Goal: Find specific page/section: Find specific page/section

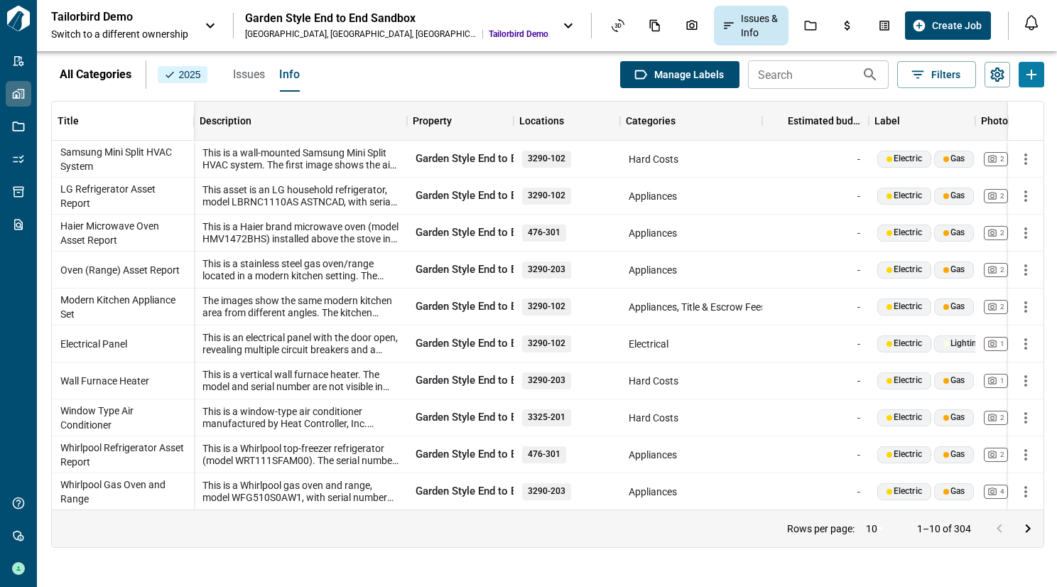
scroll to position [0, 5]
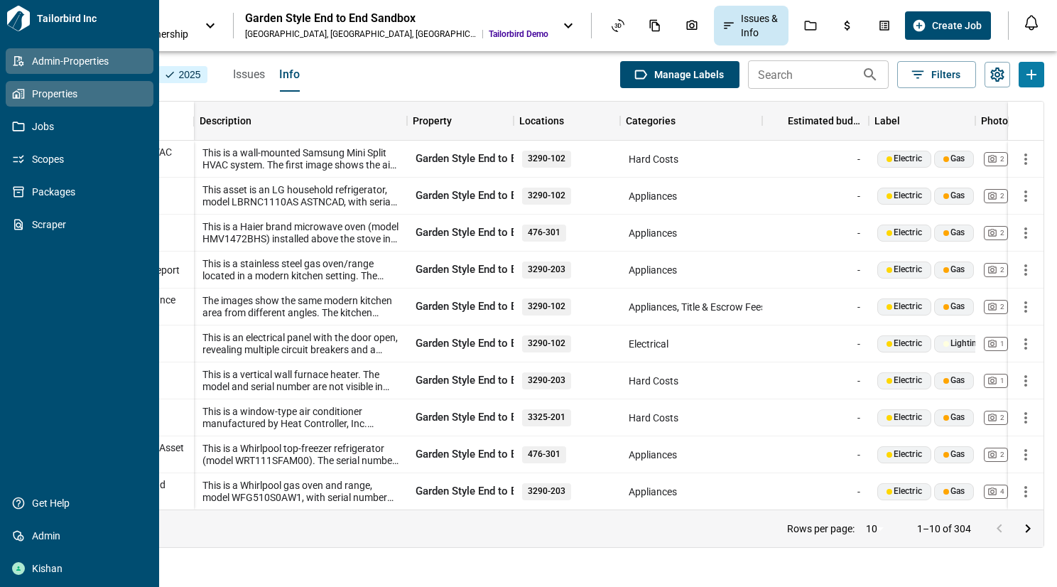
click at [91, 62] on span "Admin-Properties" at bounding box center [82, 61] width 115 height 14
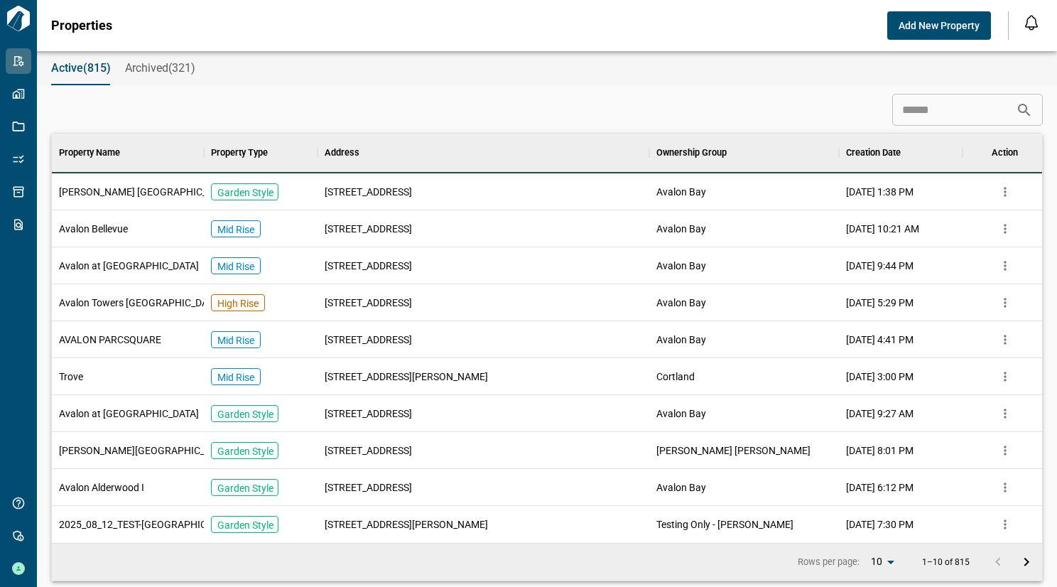
scroll to position [398, 990]
click at [418, 190] on div "[STREET_ADDRESS]" at bounding box center [484, 191] width 332 height 37
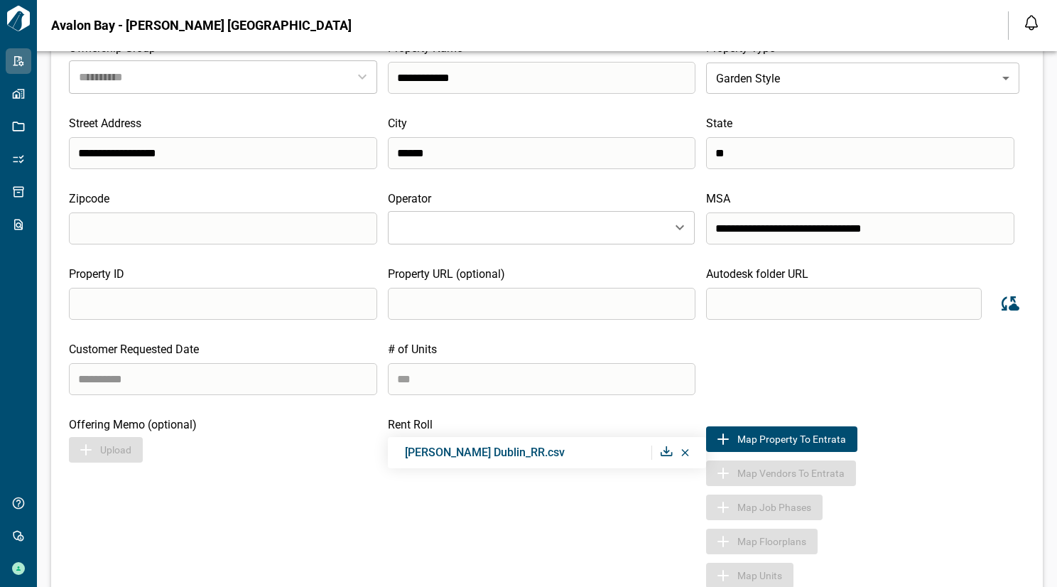
scroll to position [241, 0]
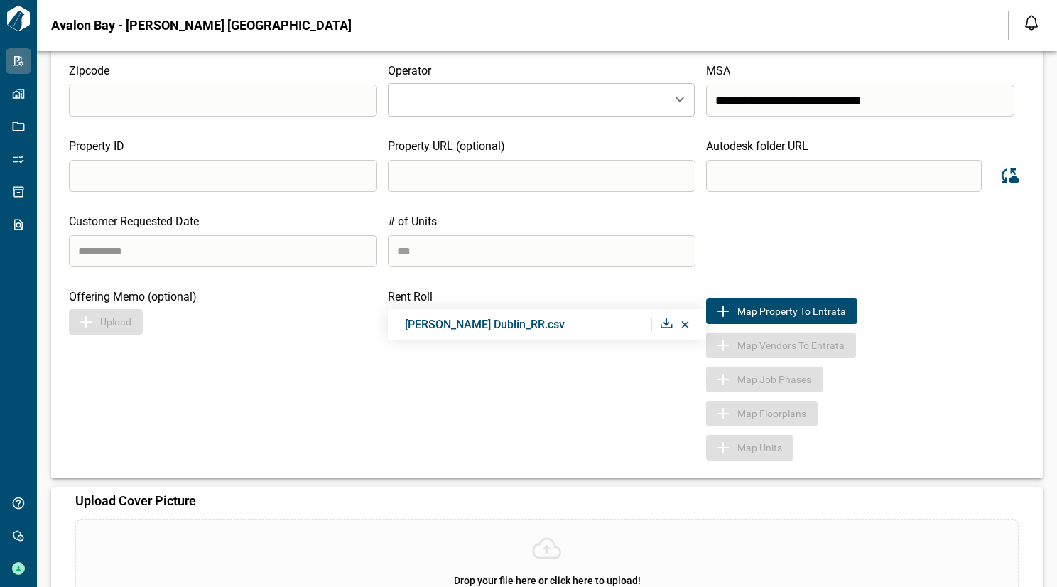
click at [661, 327] on icon at bounding box center [667, 323] width 12 height 10
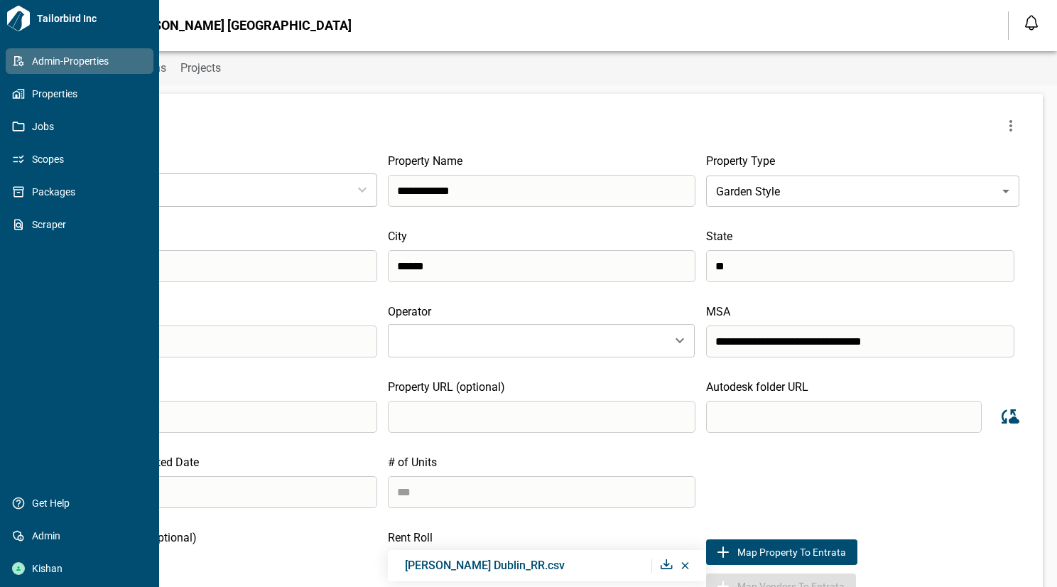
click at [74, 70] on link "Admin-Properties" at bounding box center [80, 61] width 148 height 26
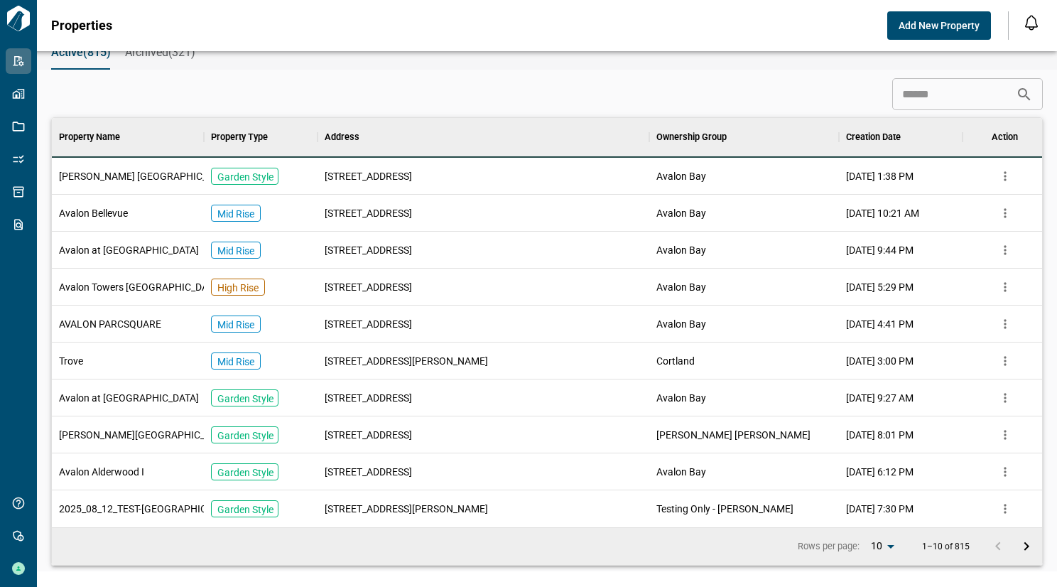
scroll to position [28, 5]
click at [127, 418] on div "[PERSON_NAME][GEOGRAPHIC_DATA]" at bounding box center [128, 433] width 152 height 37
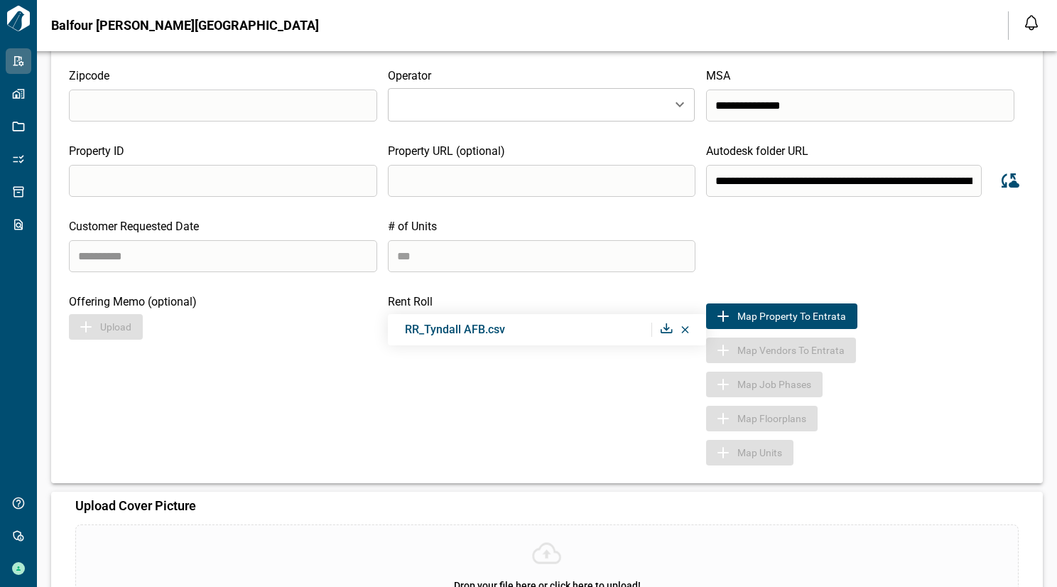
scroll to position [221, 0]
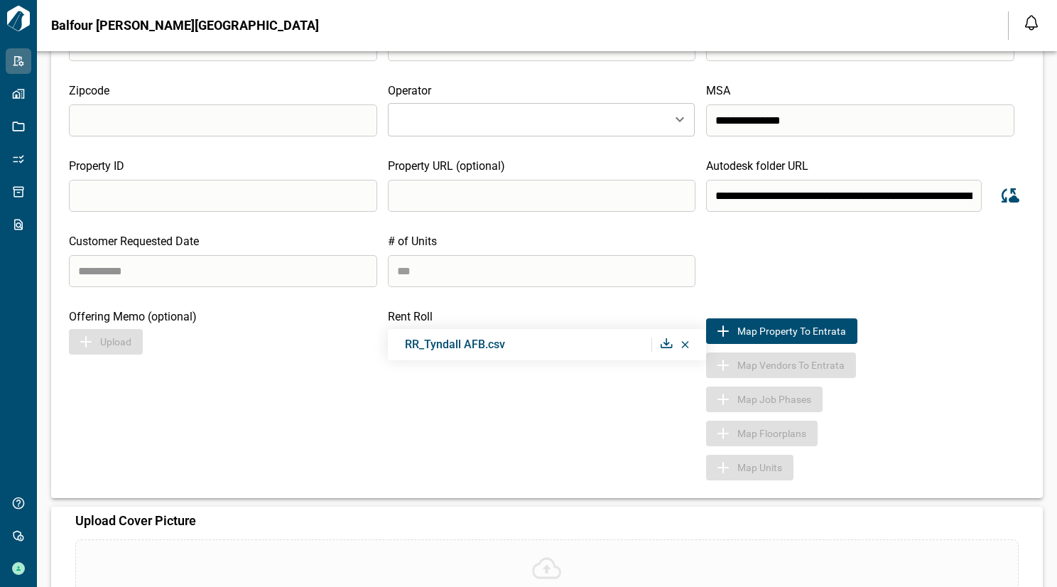
click at [661, 341] on icon at bounding box center [666, 343] width 11 height 10
